Goal: Information Seeking & Learning: Learn about a topic

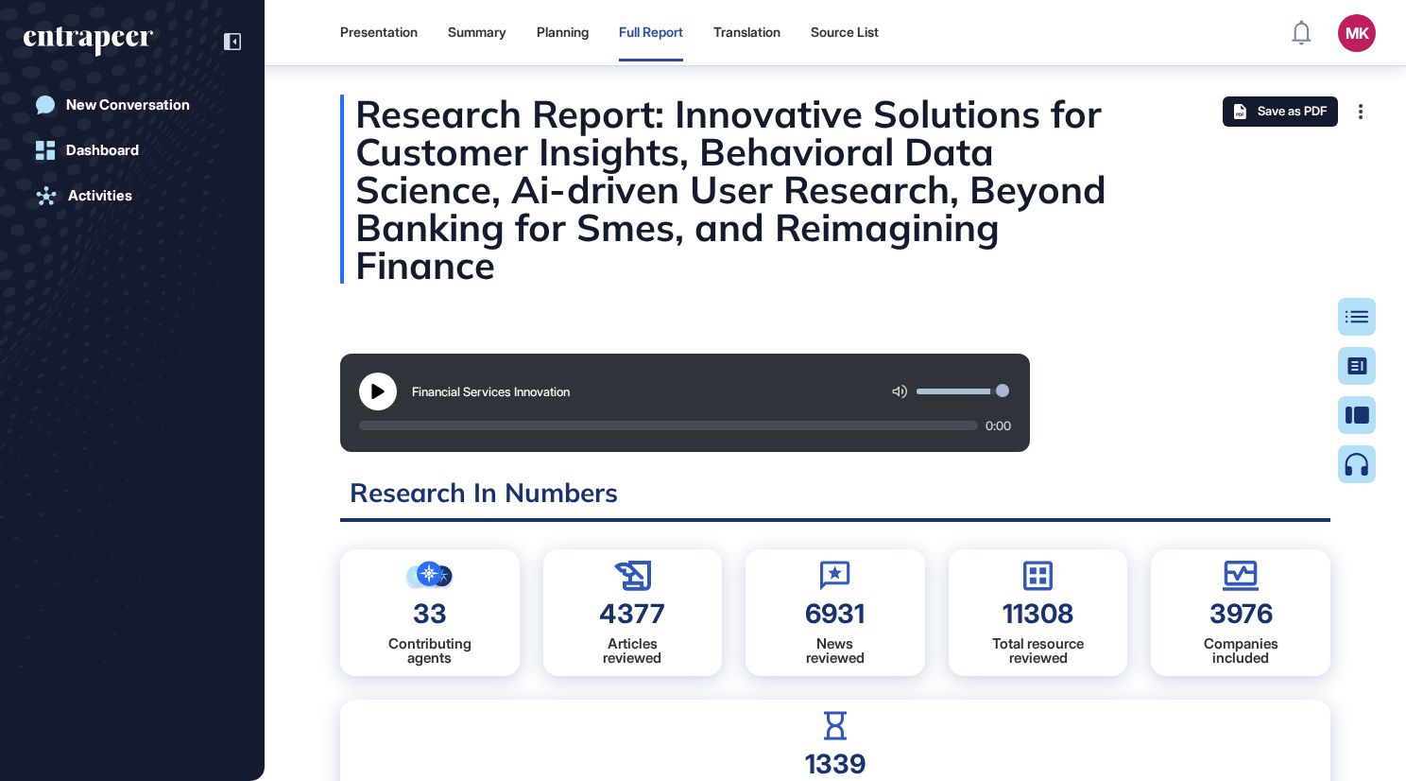
scroll to position [9, 0]
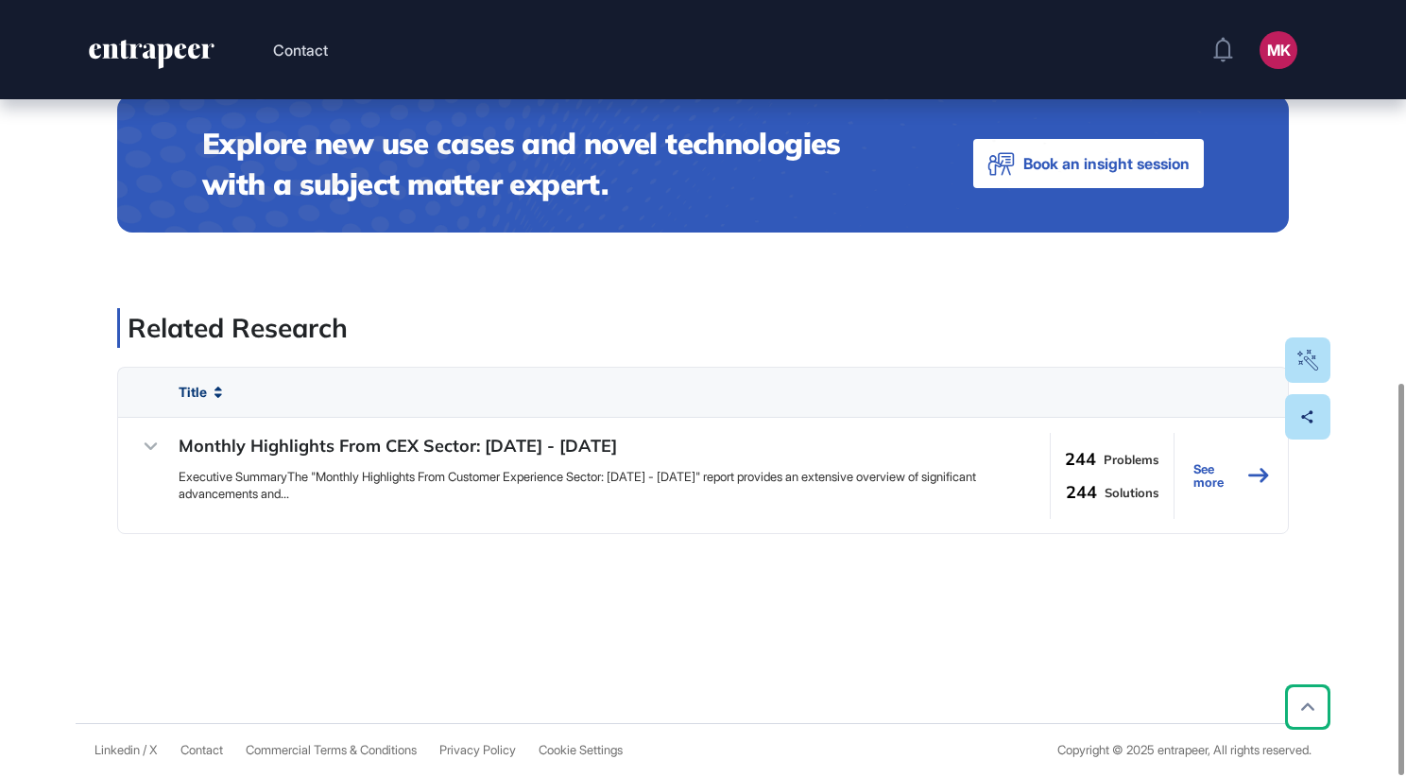
scroll to position [756, 0]
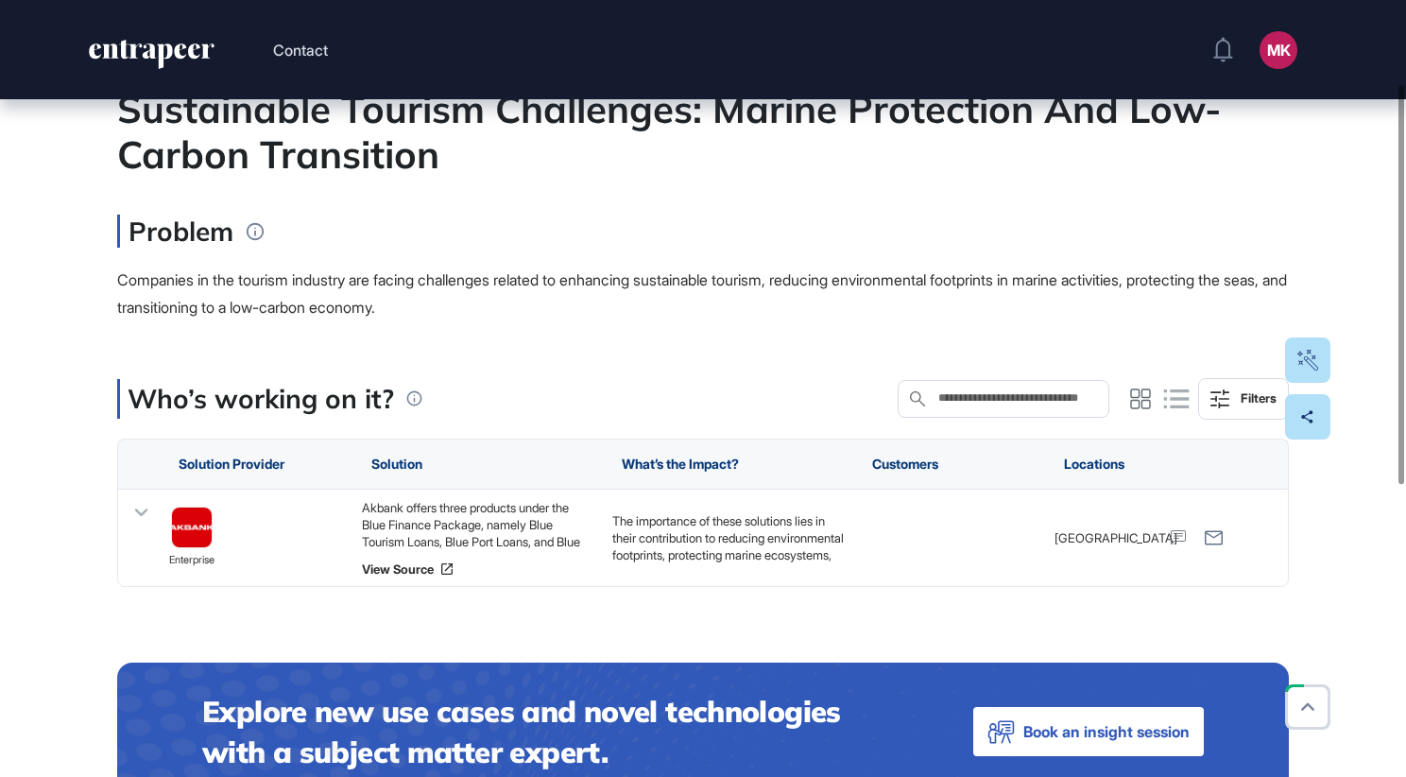
scroll to position [163, 0]
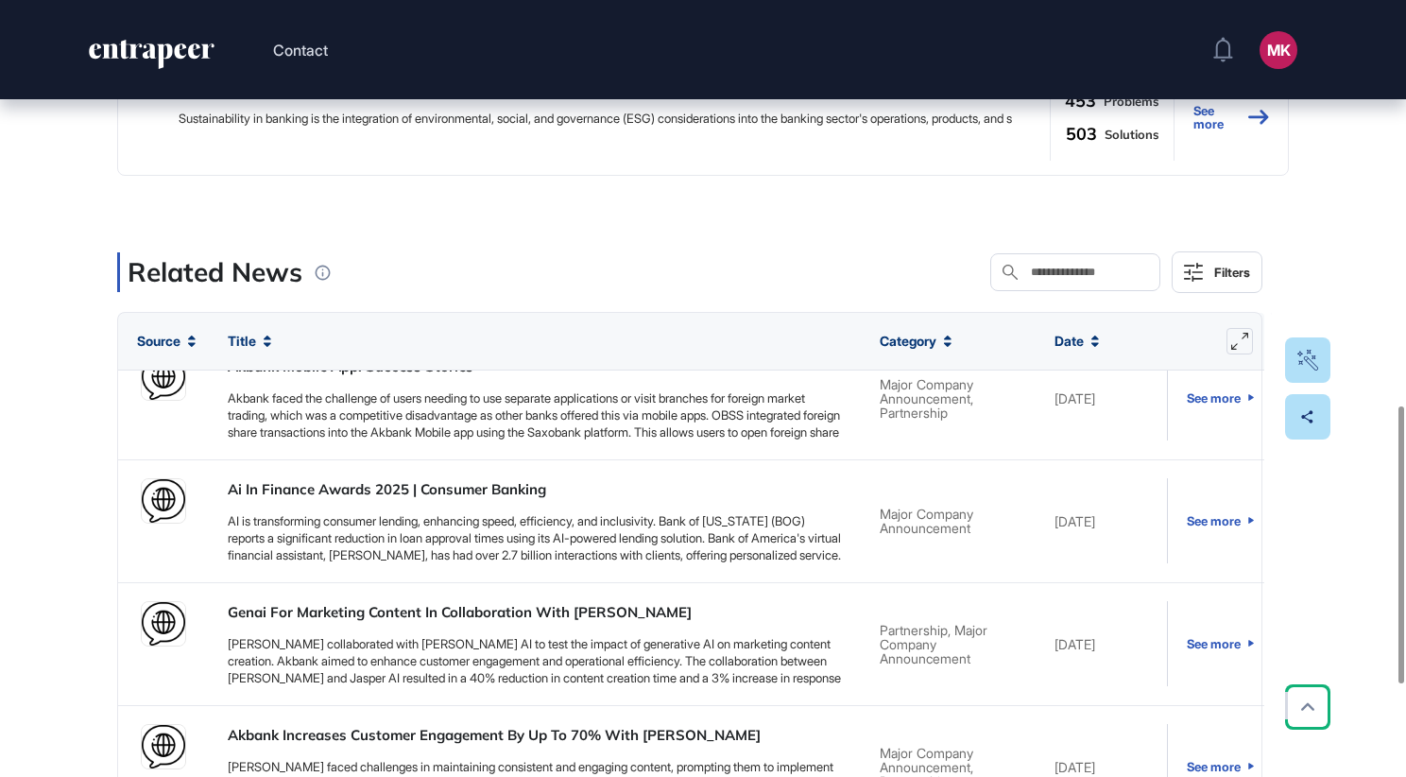
scroll to position [2836, 0]
